Goal: Information Seeking & Learning: Understand process/instructions

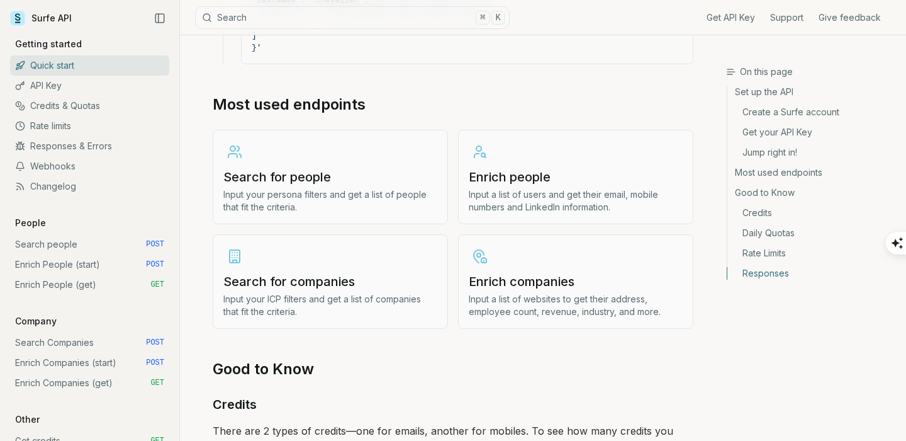
scroll to position [1935, 0]
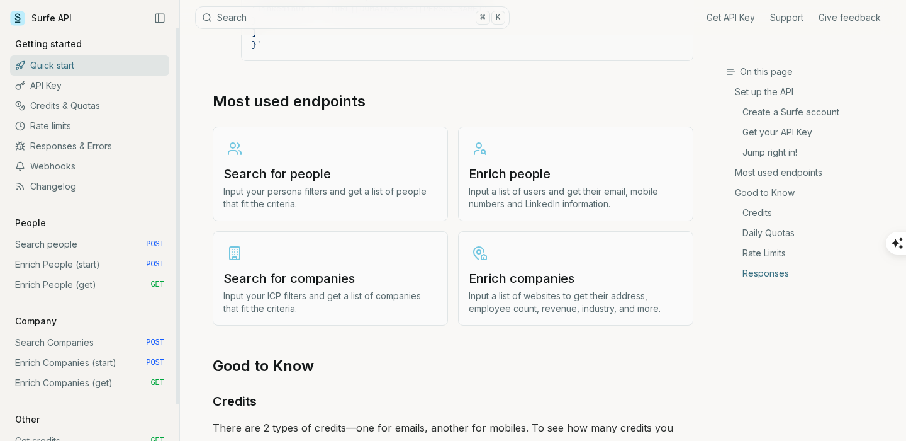
click at [37, 261] on link "Enrich People (start) POST" at bounding box center [89, 264] width 159 height 20
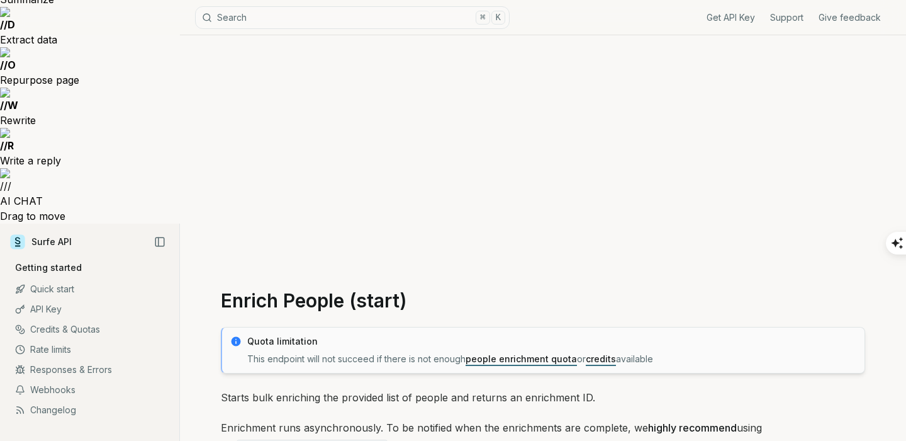
scroll to position [254, 0]
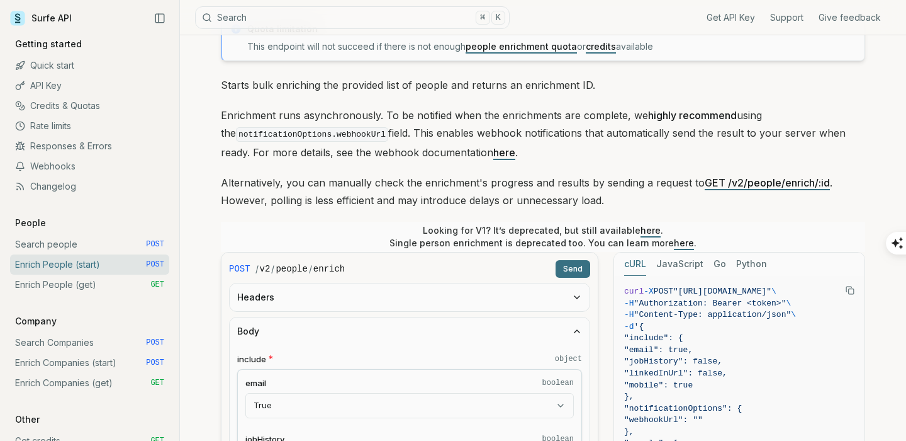
scroll to position [561, 0]
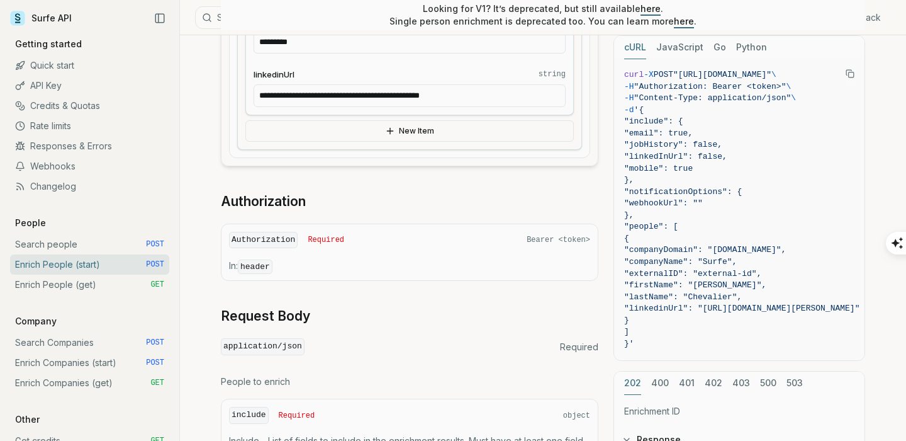
scroll to position [1346, 0]
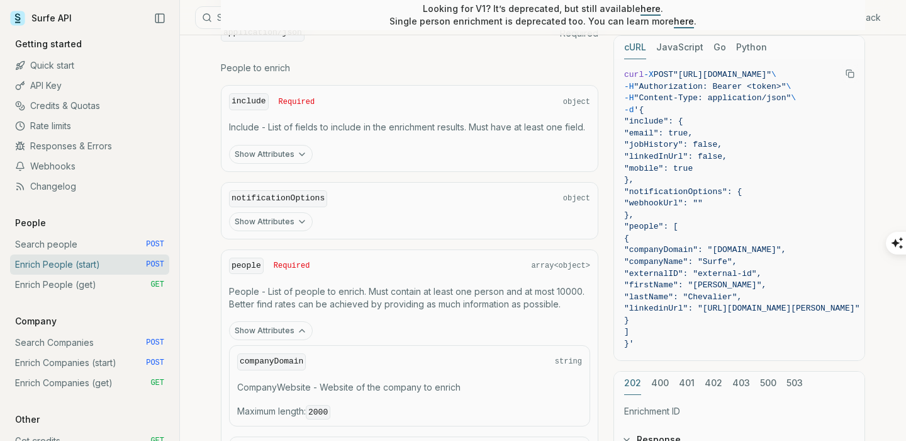
scroll to position [1818, 0]
click at [99, 289] on link "Enrich People (get) GET" at bounding box center [89, 284] width 159 height 20
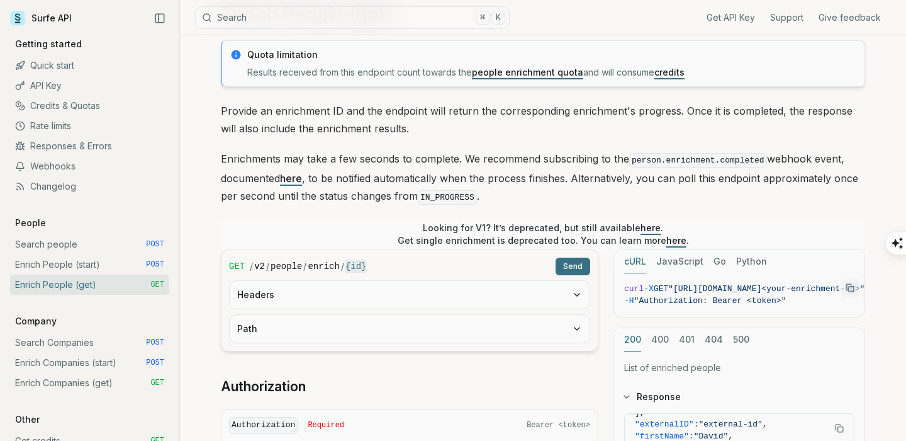
scroll to position [553, 0]
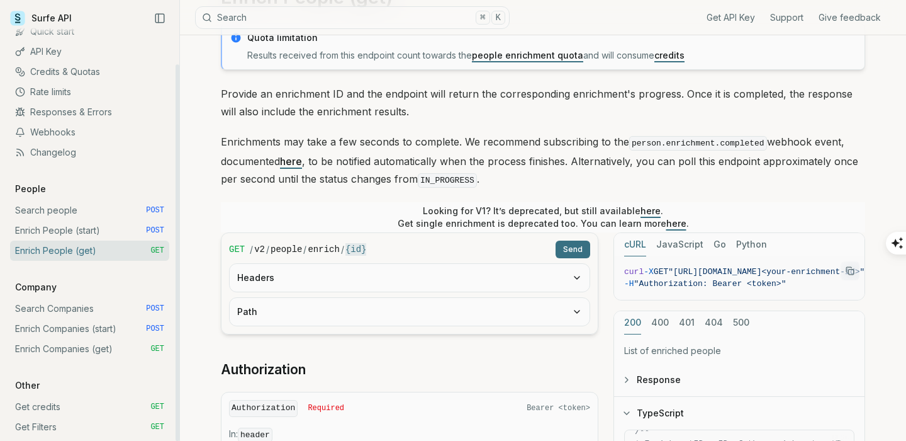
scroll to position [40, 0]
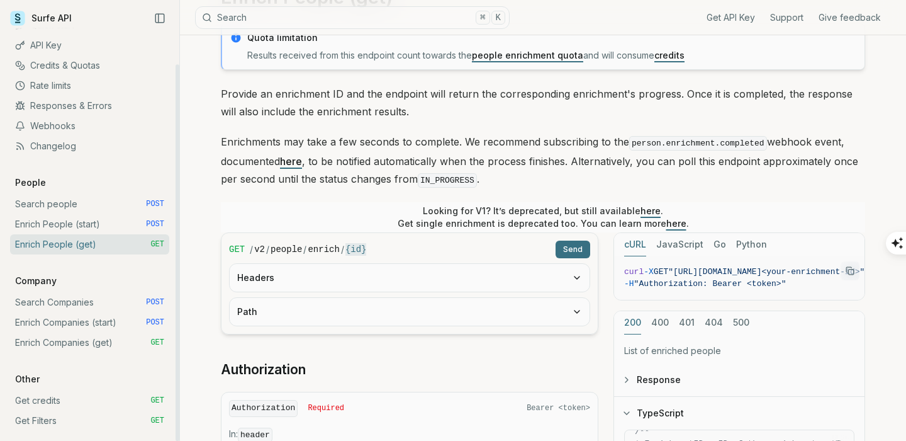
click at [79, 421] on link "Get Filters GET" at bounding box center [89, 420] width 159 height 20
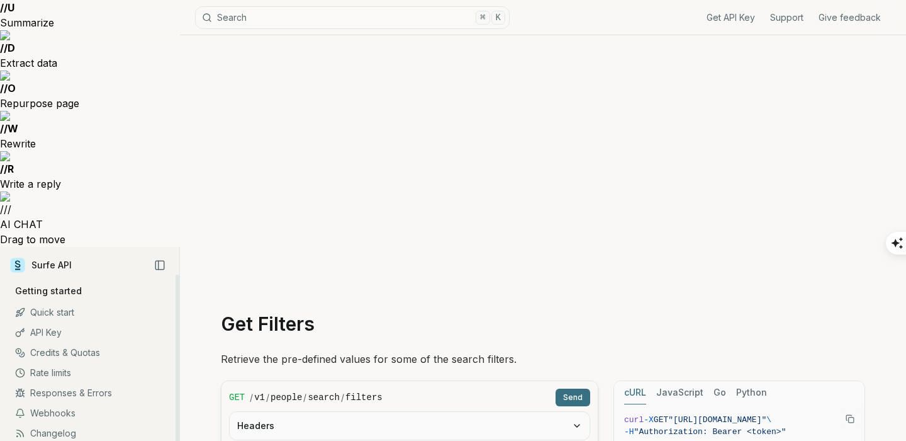
click at [46, 383] on link "Responses & Errors" at bounding box center [89, 393] width 159 height 20
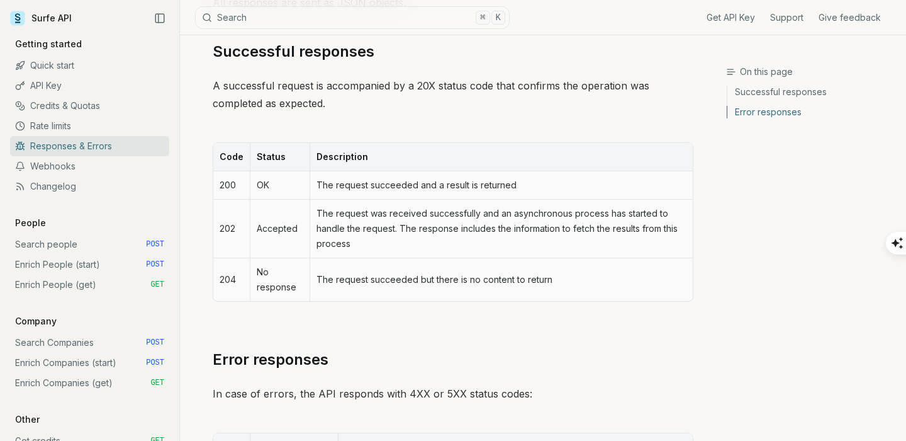
scroll to position [660, 0]
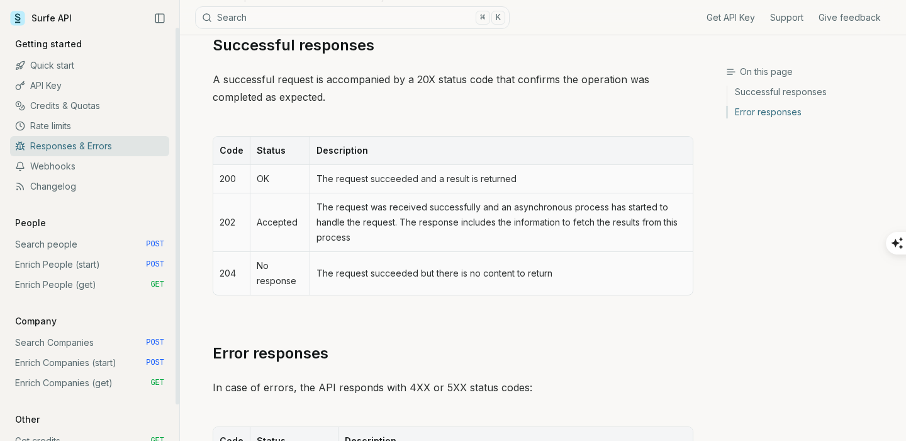
click at [53, 14] on link "Surfe API" at bounding box center [41, 18] width 62 height 19
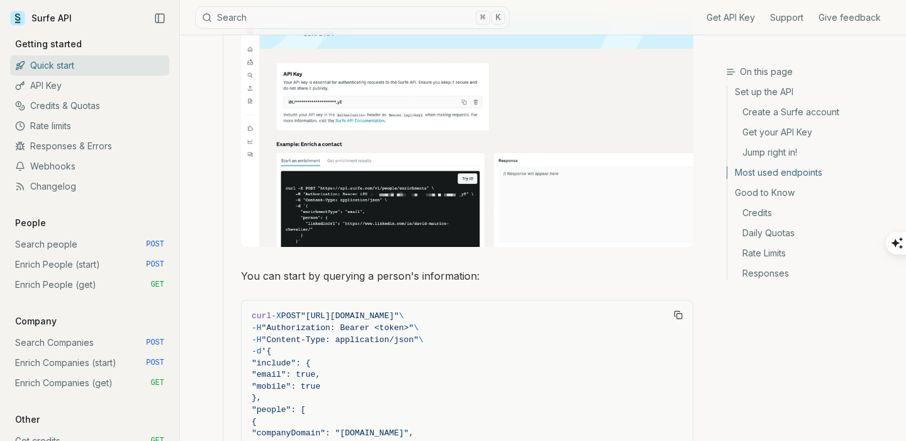
scroll to position [1455, 0]
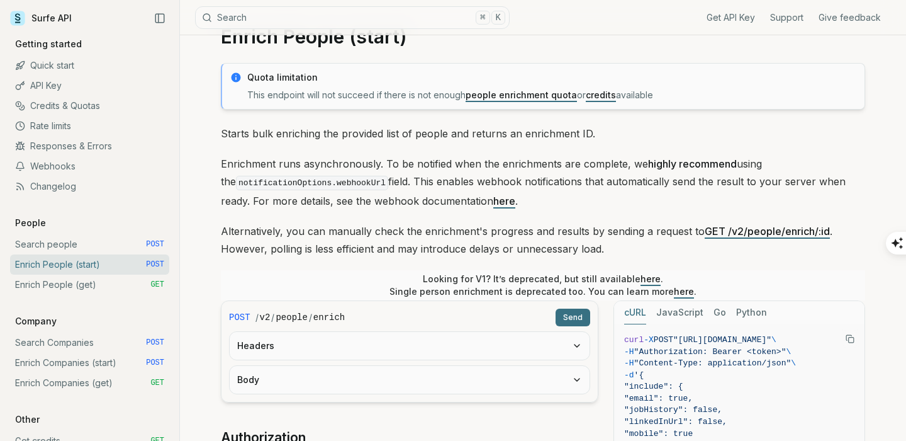
scroll to position [0, 122]
drag, startPoint x: 676, startPoint y: 375, endPoint x: 728, endPoint y: 375, distance: 52.2
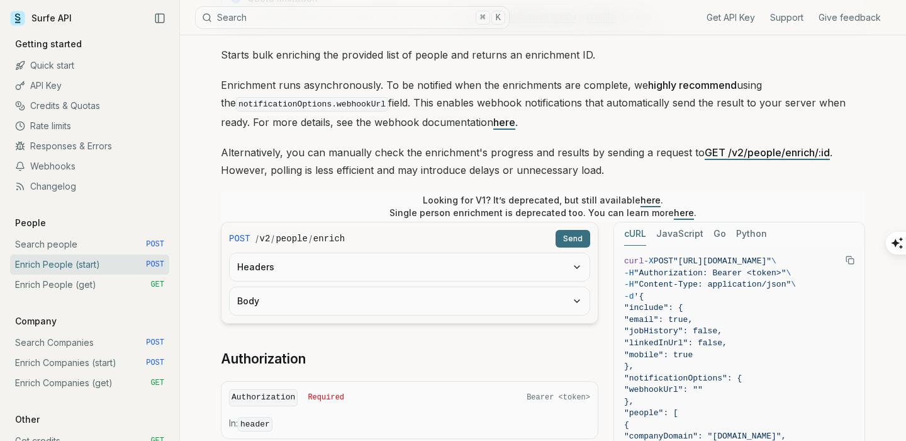
scroll to position [593, 0]
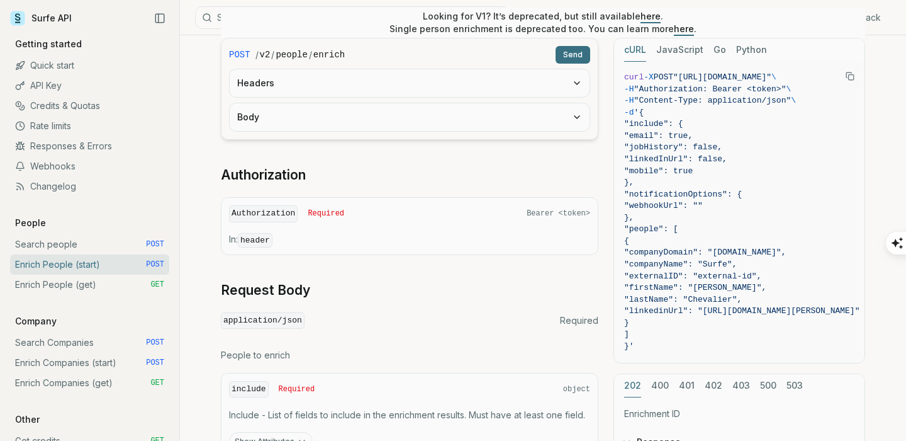
scroll to position [779, 0]
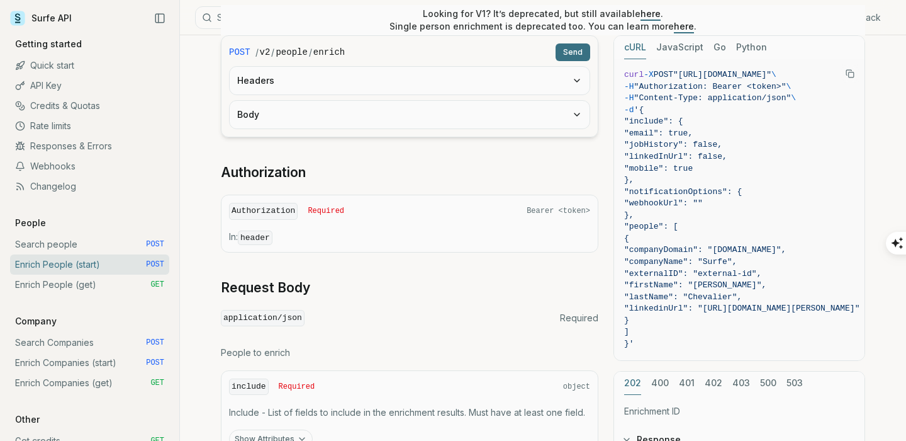
drag, startPoint x: 800, startPoint y: 249, endPoint x: 754, endPoint y: 250, distance: 46.0
click at [750, 249] on span ""companyDomain": "[DOMAIN_NAME]"," at bounding box center [705, 249] width 162 height 9
